Goal: Register for event/course

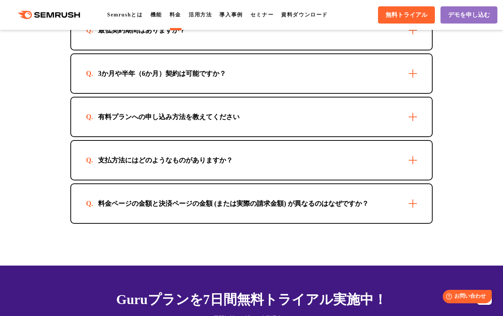
scroll to position [2243, 0]
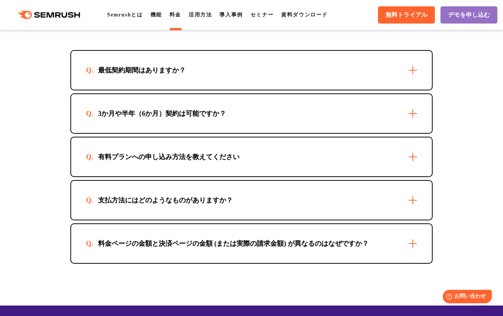
click at [321, 190] on div "支払方法にはどのようなものがありますか？" at bounding box center [251, 200] width 360 height 39
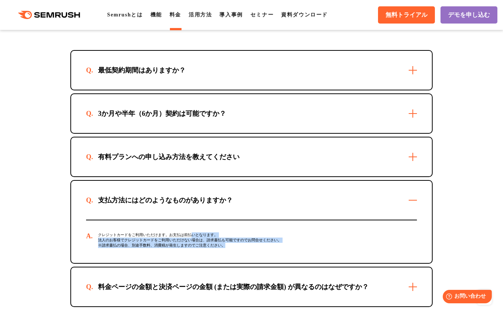
drag, startPoint x: 190, startPoint y: 238, endPoint x: 303, endPoint y: 257, distance: 115.2
click at [251, 252] on div "クレジットカードをご利用いただけます。お支払は前払いとなります。 法人のお客様でクレジットカードをご利用いただけない場合は、請求書払も可能ですのでお問合せくだ…" at bounding box center [251, 242] width 331 height 43
click at [303, 257] on div "クレジットカードをご利用いただけます。お支払は前払いとなります。 法人のお客様でクレジットカードをご利用いただけない場合は、請求書払も可能ですのでお問合せくだ…" at bounding box center [251, 242] width 331 height 43
drag, startPoint x: 193, startPoint y: 237, endPoint x: 338, endPoint y: 241, distance: 145.1
click at [338, 241] on div "クレジットカードをご利用いただけます。お支払は前払いとなります。 法人のお客様でクレジットカードをご利用いただけない場合は、請求書払も可能ですのでお問合せくだ…" at bounding box center [251, 242] width 331 height 43
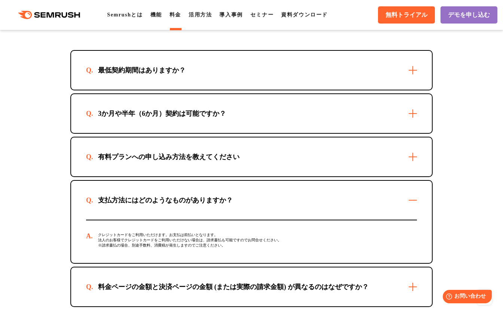
click at [343, 246] on div "クレジットカードをご利用いただけます。お支払は前払いとなります。 法人のお客様でクレジットカードをご利用いただけない場合は、請求書払も可能ですのでお問合せくだ…" at bounding box center [251, 242] width 331 height 43
click at [239, 295] on div "料金ページの金額と決済ページの金額 (または実際の請求金額) が異なるのはなぜですか？" at bounding box center [251, 287] width 360 height 39
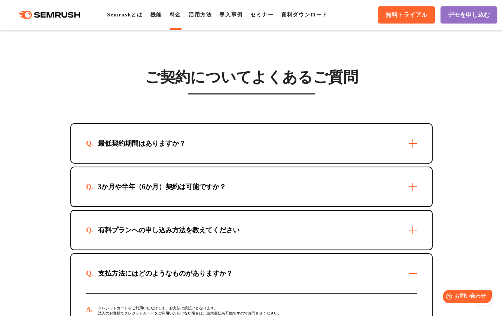
scroll to position [2169, 0]
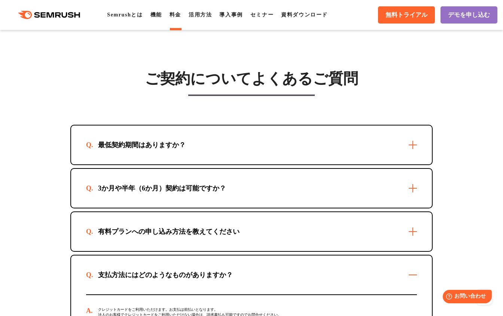
click at [256, 230] on div "有料プランへの申し込み方法を教えてください" at bounding box center [251, 231] width 360 height 39
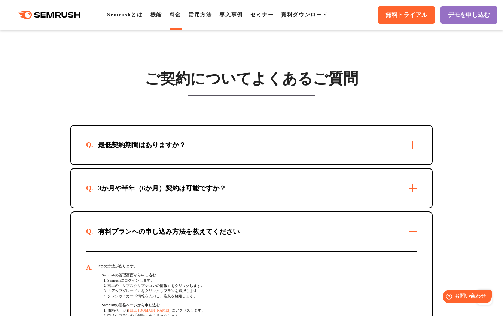
click at [263, 190] on div "3か月や半年（6か月）契約は可能ですか？" at bounding box center [251, 188] width 360 height 39
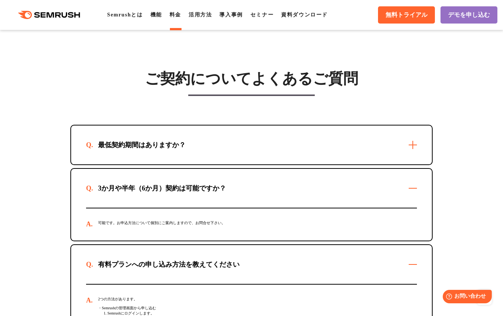
click at [263, 157] on div "最低契約期間はありますか？" at bounding box center [251, 145] width 360 height 39
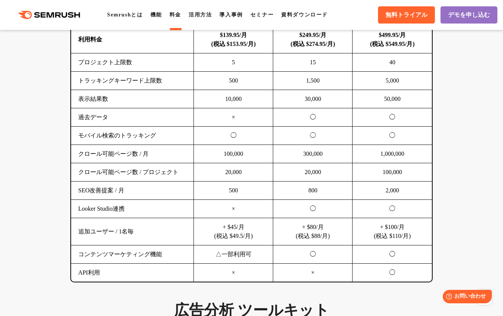
scroll to position [581, 0]
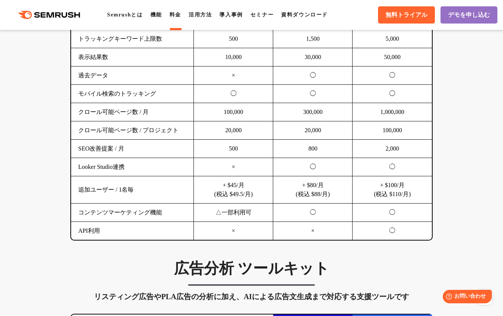
drag, startPoint x: 445, startPoint y: 202, endPoint x: 457, endPoint y: 201, distance: 12.0
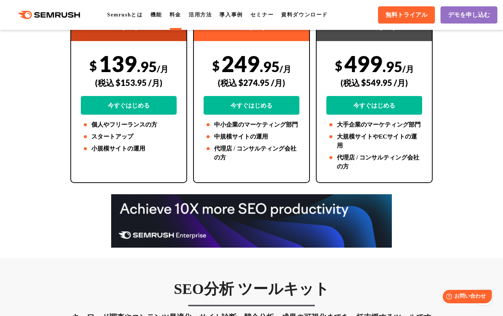
scroll to position [132, 0]
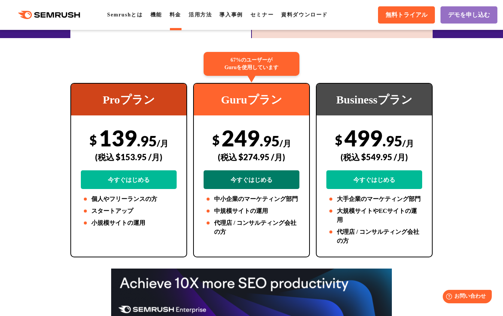
click at [236, 178] on link "今すぐはじめる" at bounding box center [251, 179] width 96 height 19
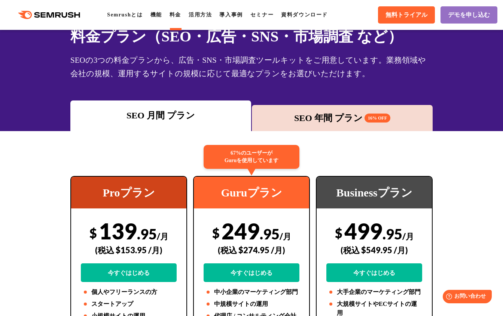
scroll to position [75, 0]
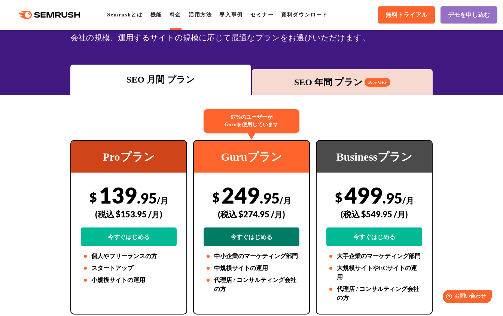
click at [269, 239] on link "今すぐはじめる" at bounding box center [251, 237] width 96 height 19
click at [265, 232] on link "今すぐはじめる" at bounding box center [251, 237] width 96 height 19
click at [40, 16] on icon ".cls {fill: #FF642D;}" at bounding box center [49, 15] width 84 height 8
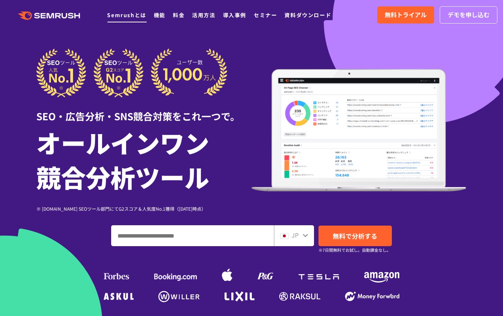
click at [126, 16] on link "Semrushとは" at bounding box center [126, 14] width 39 height 7
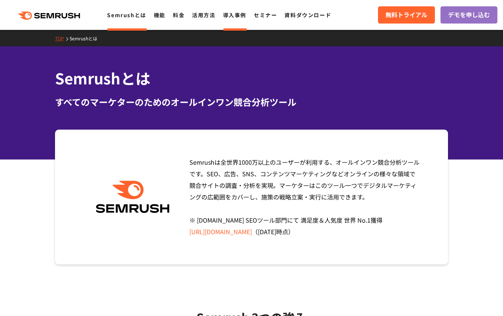
click at [246, 18] on link "導入事例" at bounding box center [234, 14] width 23 height 7
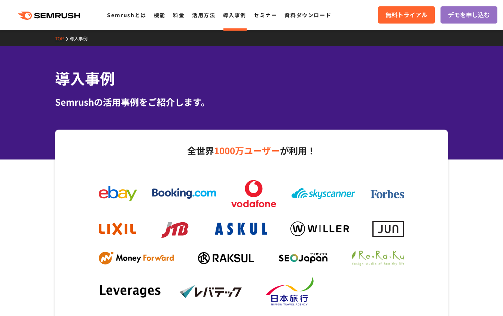
click at [277, 15] on link "セミナー" at bounding box center [264, 14] width 23 height 7
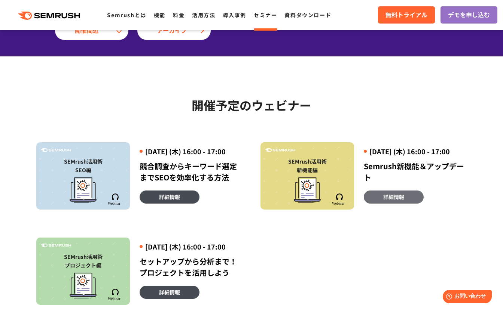
click at [388, 204] on link "詳細情報" at bounding box center [393, 197] width 60 height 13
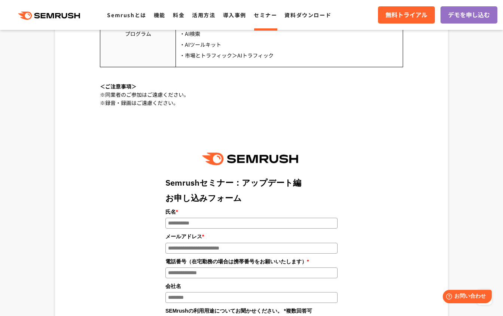
scroll to position [748, 0]
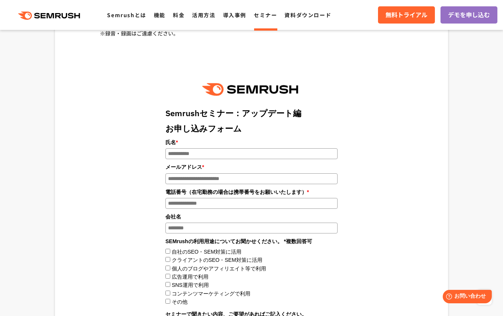
click at [216, 156] on input "氏名 *" at bounding box center [251, 153] width 172 height 11
type input "****"
type input "**********"
click at [202, 207] on input "電話番号（在宅勤務の場合は携帯番号をお願いいたします） *" at bounding box center [251, 203] width 172 height 11
type input "**********"
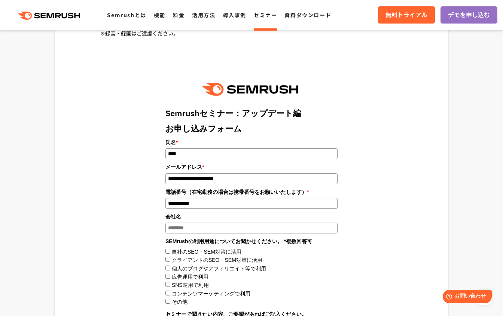
click at [274, 234] on input "会社名" at bounding box center [251, 228] width 172 height 11
type input "**********"
click at [398, 268] on div "**********" at bounding box center [251, 280] width 303 height 425
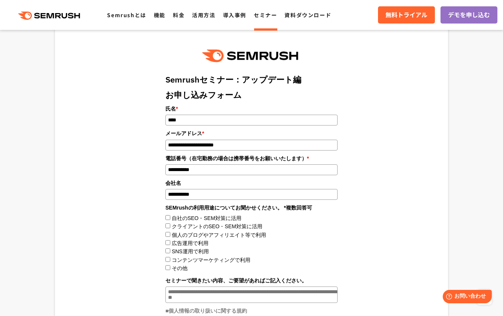
scroll to position [823, 0]
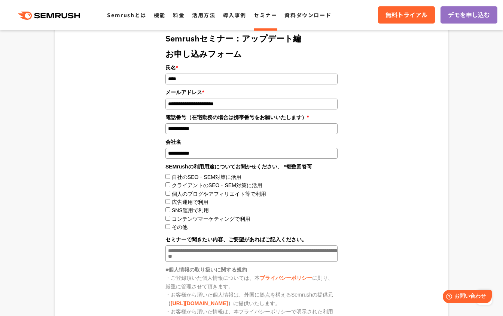
click at [189, 179] on label自社のSEO・SEM対策に活用"] "自社のSEO・SEM対策に活用" at bounding box center [207, 177] width 70 height 6
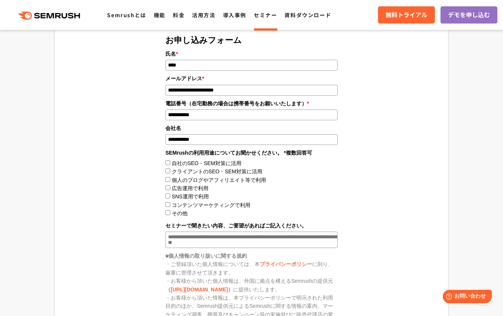
scroll to position [860, 0]
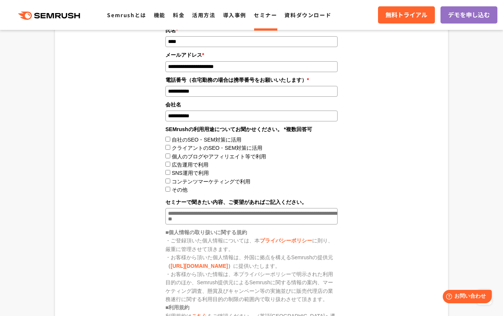
click at [190, 151] on クライアントのSEO・SEM対策に活用"] "クライアントのSEO・SEM対策に活用" at bounding box center [217, 148] width 90 height 6
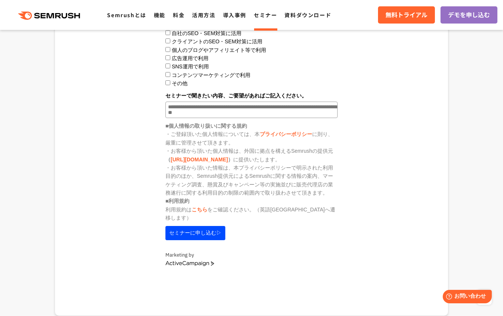
scroll to position [972, 0]
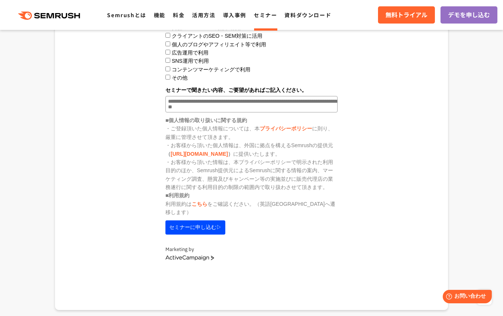
click at [209, 225] on button "セミナーに申し込む▷" at bounding box center [195, 228] width 60 height 14
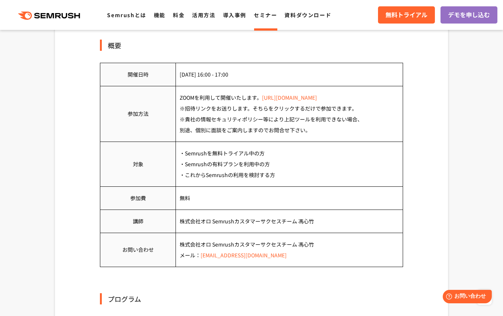
scroll to position [342, 0]
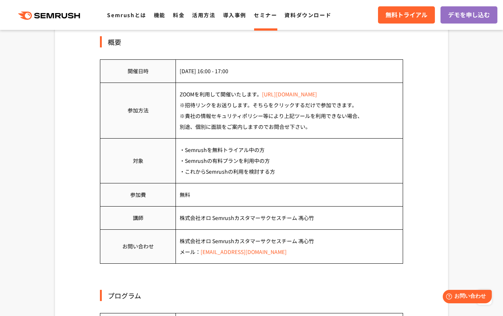
drag, startPoint x: 358, startPoint y: 98, endPoint x: 264, endPoint y: 101, distance: 94.3
click at [264, 101] on td "ZOOMを利用して開催いたします。 https://zoom.us/jp-jp/meetings.html ※招待リンクをお送りします。そちらをクリックするだ…" at bounding box center [289, 111] width 227 height 56
drag, startPoint x: 337, startPoint y: 132, endPoint x: 351, endPoint y: 189, distance: 58.8
click at [338, 132] on td "ZOOMを利用して開催いたします。 https://zoom.us/jp-jp/meetings.html ※招待リンクをお送りします。そちらをクリックするだ…" at bounding box center [289, 111] width 227 height 56
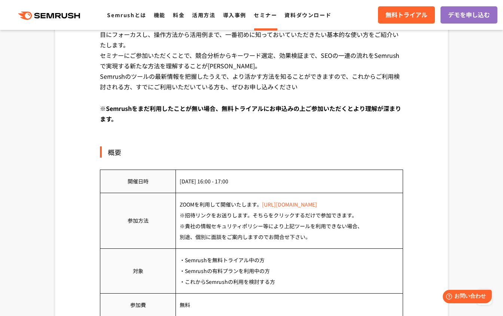
scroll to position [75, 0]
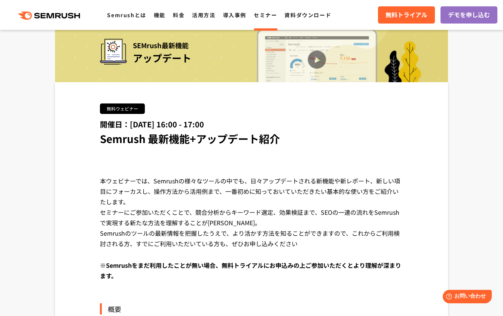
drag, startPoint x: 321, startPoint y: 174, endPoint x: 355, endPoint y: 248, distance: 81.3
click at [329, 253] on div "無料ウェビナー 開催日：2025年9月18日 (木) 16:00 - 17:00 Semrush 最新機能+アップデート紹介 本ウェビナーでは、Semrush…" at bounding box center [251, 198] width 303 height 188
click at [392, 237] on div "本ウェビナーでは、Semrushの様々なツールの中でも、日々アップデートされる新機能や新レポート、新しい項目にフォーカスし、操作方法から活用例まで、一番初めに…" at bounding box center [251, 218] width 303 height 84
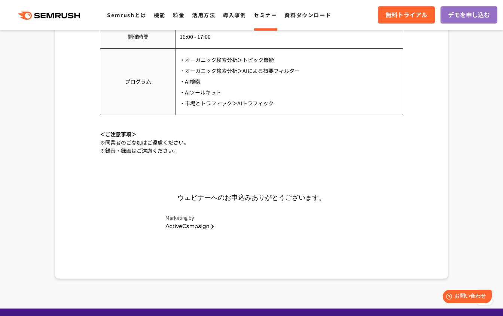
scroll to position [561, 0]
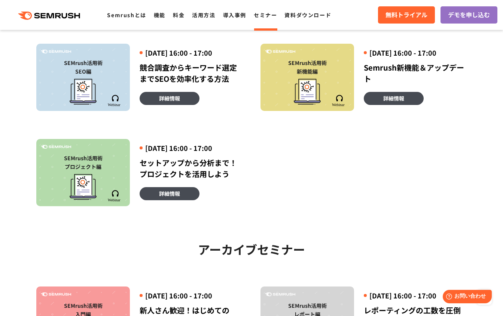
drag, startPoint x: 332, startPoint y: 212, endPoint x: 359, endPoint y: 204, distance: 28.4
click at [332, 206] on div "SEMrush活用術 SEO編 [DATE] 16:00 - 17:00 競合調査からキーワード選定までSEOを効率化する方法 詳細情報 SEMrush活用術…" at bounding box center [251, 111] width 448 height 191
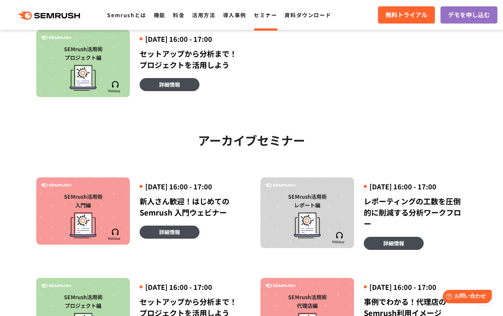
scroll to position [323, 0]
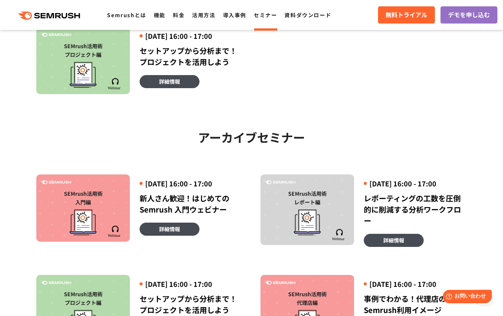
click at [373, 130] on div "アーカイブセミナー 開催予定のウェビナー アーカイブセミナー SEMrush活用術 入門編 [DATE] 16:00 - 17:00 新人さん歓迎！はじめての…" at bounding box center [251, 218] width 430 height 248
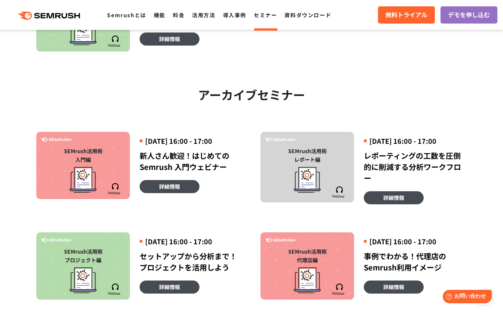
scroll to position [435, 0]
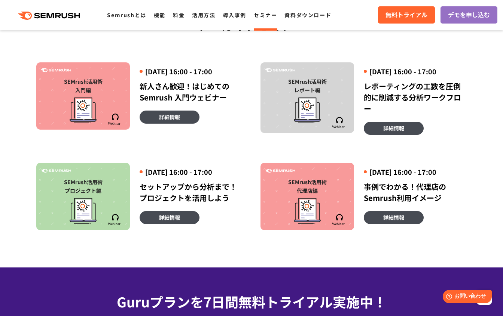
click at [225, 157] on div "SEMrush活用術 入門編 [DATE] 16:00 - 17:00 新人さん歓迎！はじめてのSemrush 入門ウェビナー 詳細情報 SEMrush活用術…" at bounding box center [251, 132] width 448 height 196
click at [378, 224] on link "詳細情報" at bounding box center [393, 217] width 60 height 13
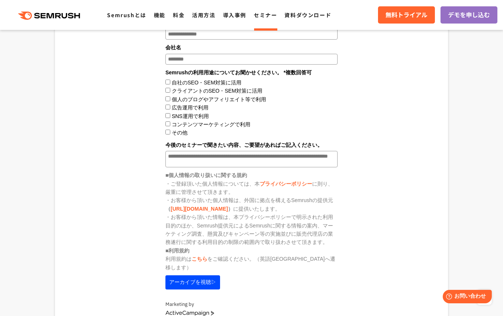
scroll to position [1084, 0]
